Goal: Learn about a topic

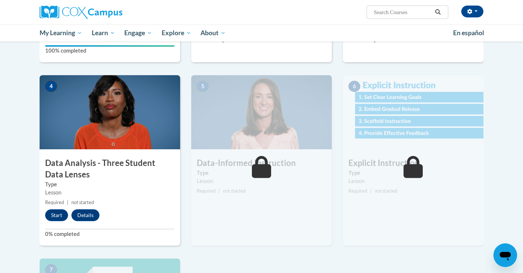
scroll to position [313, 0]
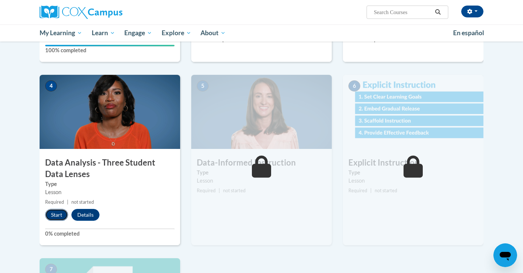
click at [57, 216] on button "Start" at bounding box center [56, 215] width 23 height 12
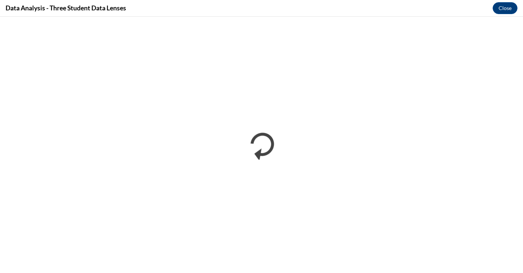
scroll to position [0, 0]
